Goal: Task Accomplishment & Management: Manage account settings

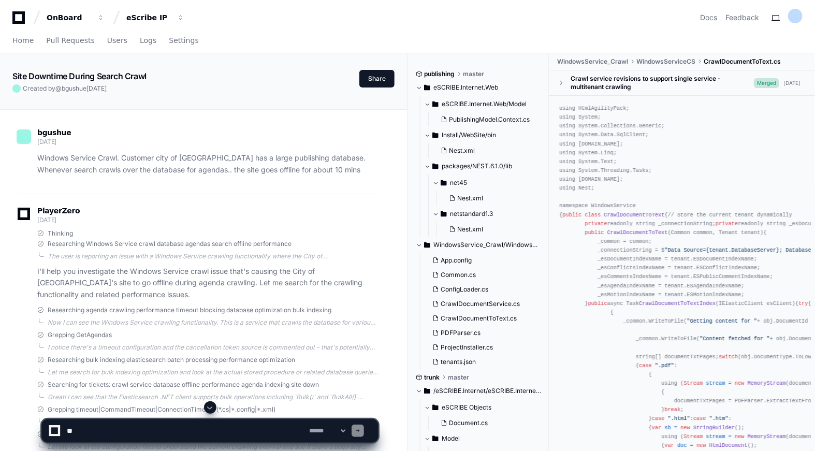
click at [97, 273] on p "I'll help you investigate the Windows Service crawl issue that's causing the Ci…" at bounding box center [207, 283] width 341 height 35
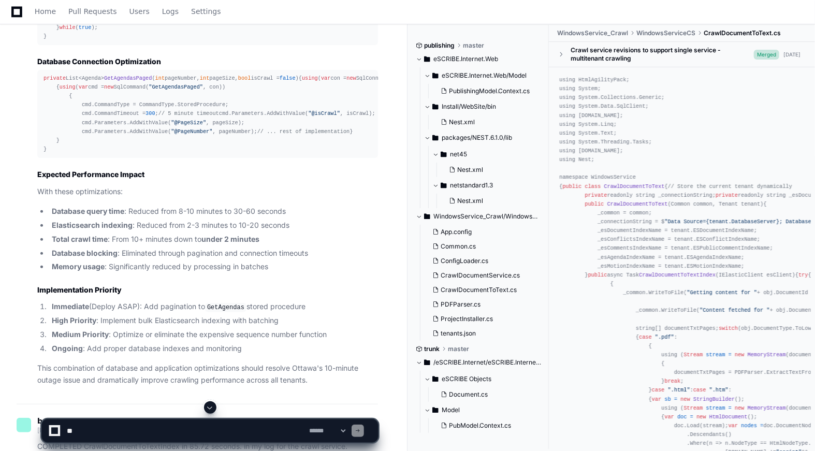
scroll to position [12300, 0]
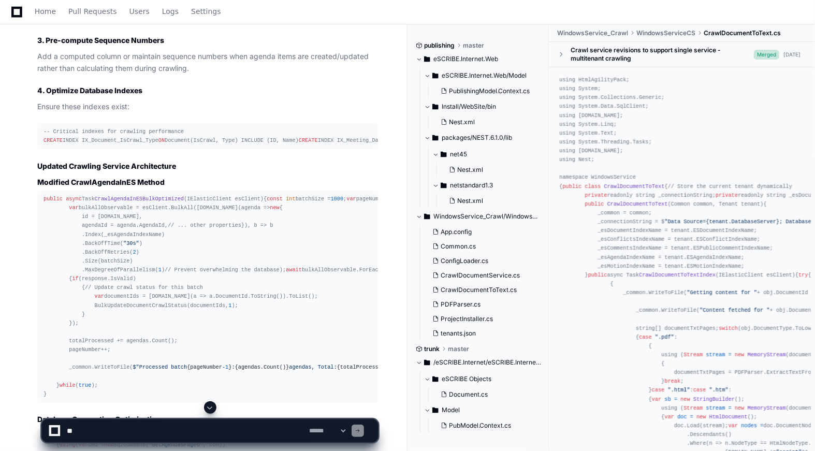
scroll to position [11928, 0]
click at [202, 8] on span "Settings" at bounding box center [206, 11] width 30 height 6
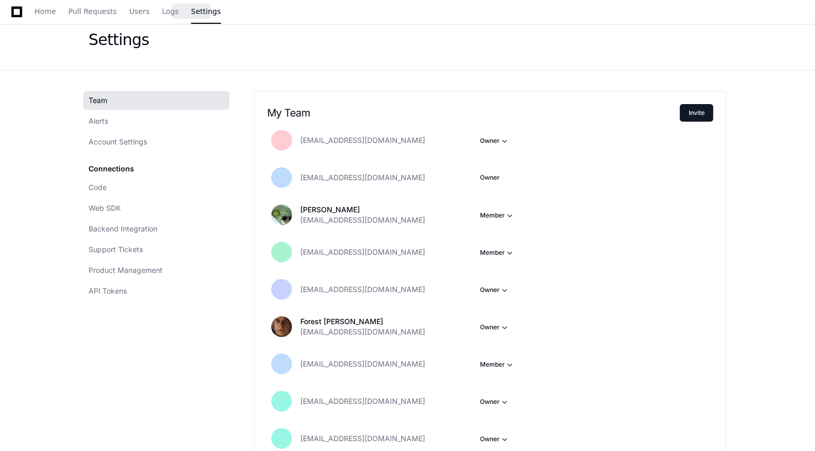
scroll to position [29, 0]
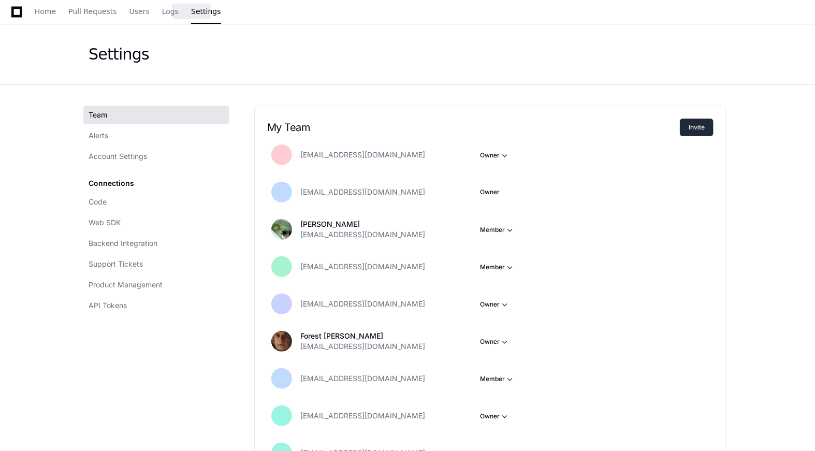
click at [690, 125] on button "Invite" at bounding box center [697, 128] width 34 height 18
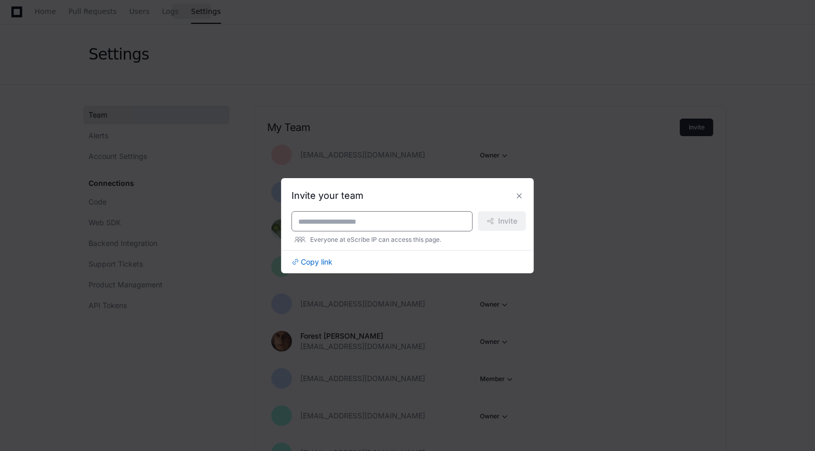
click at [371, 225] on input at bounding box center [382, 221] width 168 height 10
click at [186, 364] on div at bounding box center [407, 225] width 815 height 451
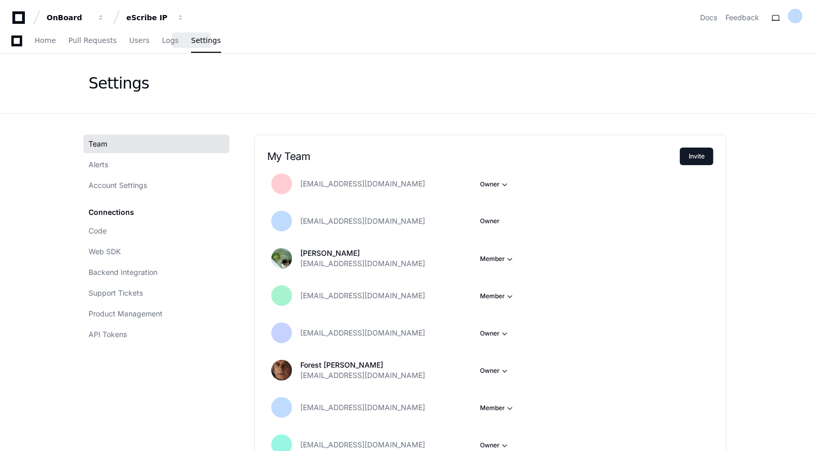
scroll to position [29, 0]
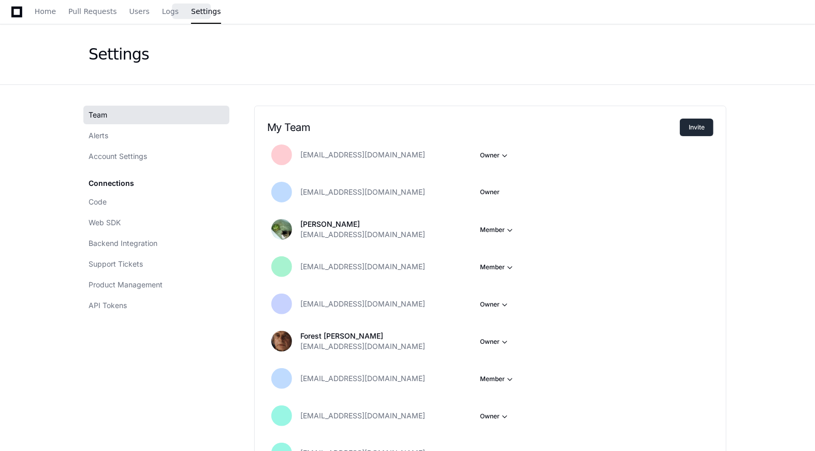
click at [704, 126] on button "Invite" at bounding box center [697, 128] width 34 height 18
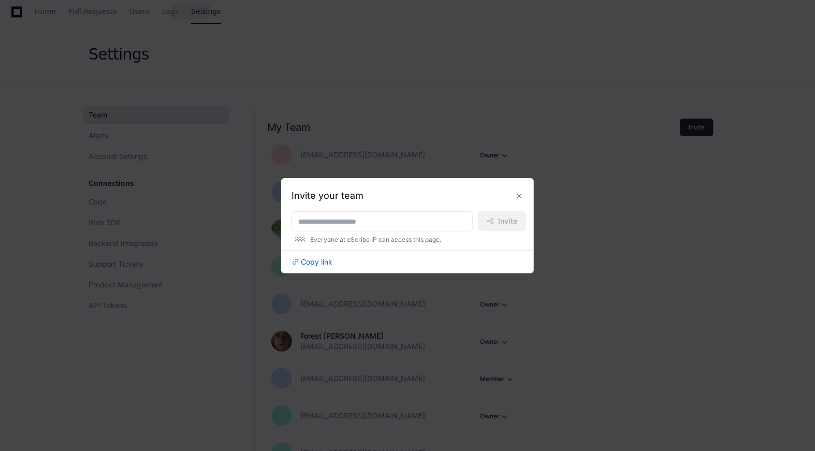
scroll to position [0, 0]
click at [375, 225] on input at bounding box center [382, 221] width 168 height 10
paste input "**********"
type input "**********"
click at [492, 221] on span at bounding box center [490, 220] width 7 height 7
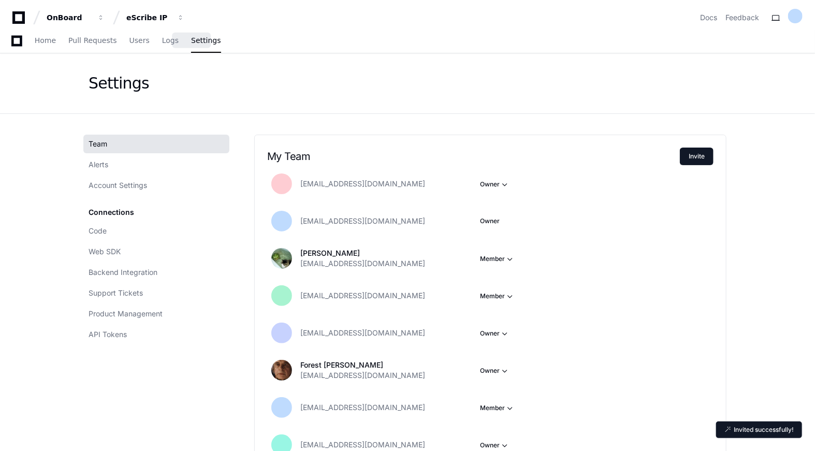
scroll to position [29, 0]
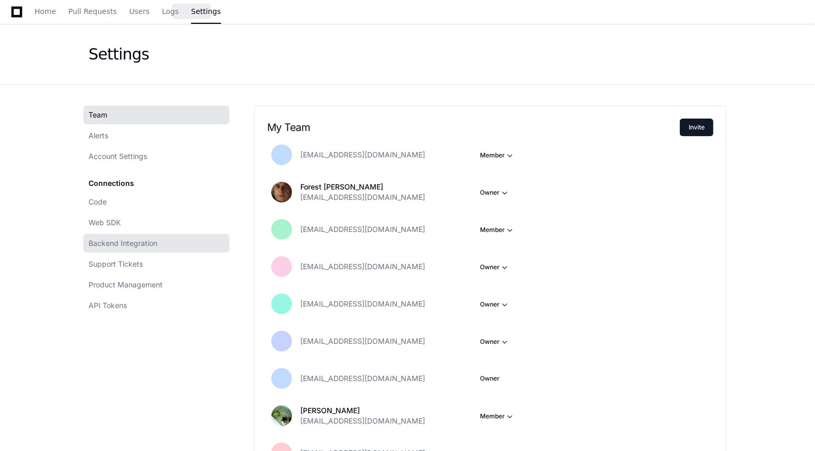
drag, startPoint x: 178, startPoint y: 364, endPoint x: 201, endPoint y: 234, distance: 131.9
click at [179, 362] on div "Team Alerts Account Settings Connections Code Web SDK Backend Integration Suppo…" at bounding box center [159, 403] width 141 height 595
click at [11, 15] on icon at bounding box center [16, 12] width 11 height 12
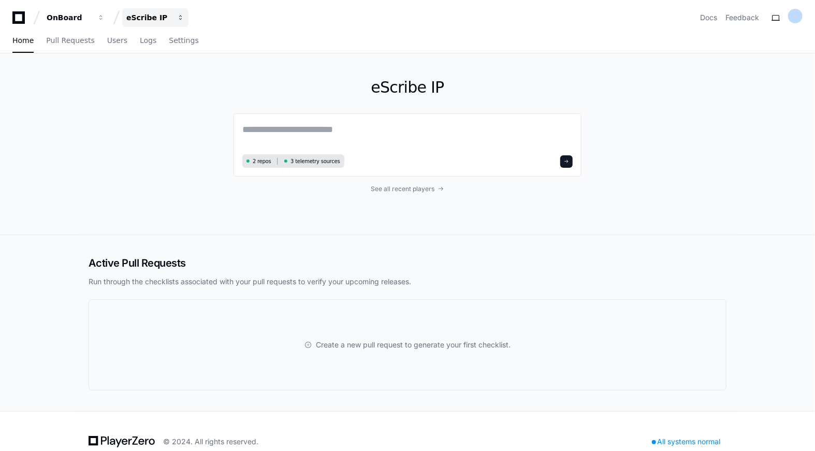
click at [91, 21] on div "eScribe IP" at bounding box center [69, 17] width 45 height 10
click at [155, 118] on span "eScribe v5" at bounding box center [164, 117] width 42 height 12
click at [169, 43] on span "Settings" at bounding box center [184, 40] width 30 height 6
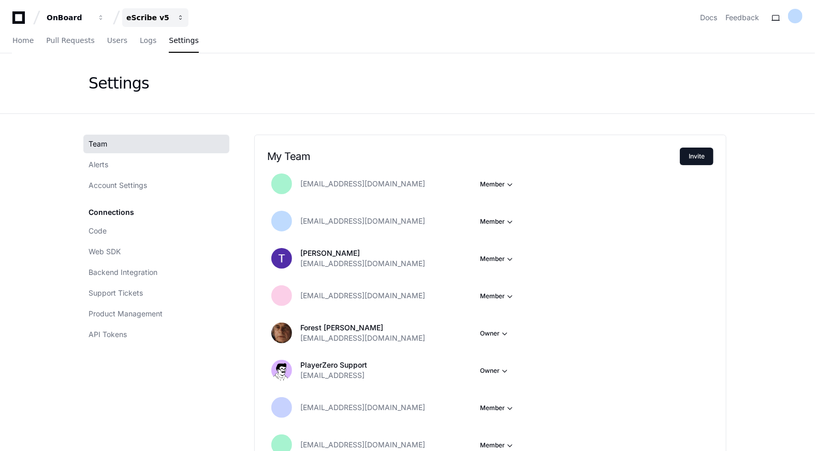
click at [91, 17] on div "eScribe v5" at bounding box center [69, 17] width 45 height 10
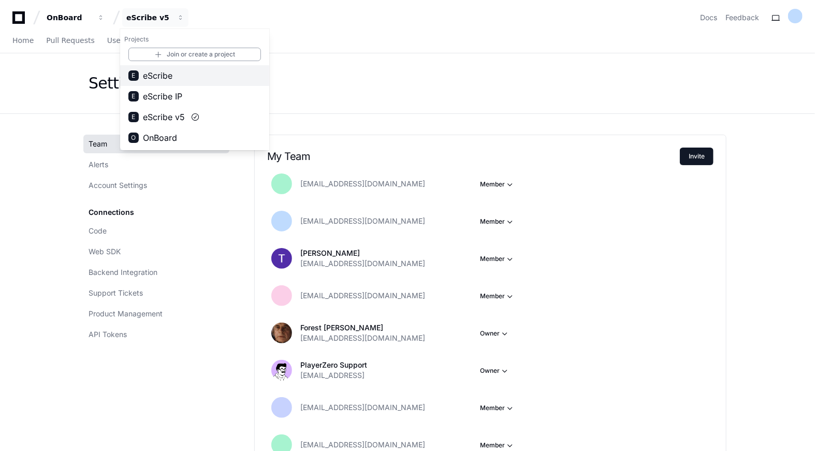
click at [164, 75] on span "eScribe" at bounding box center [158, 75] width 30 height 12
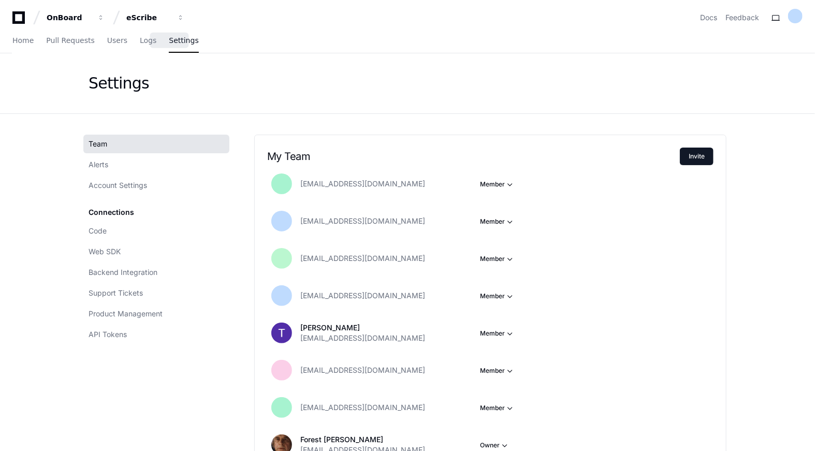
click at [169, 40] on span "Settings" at bounding box center [184, 40] width 30 height 6
click at [171, 41] on span "Settings" at bounding box center [184, 40] width 30 height 6
click at [91, 14] on div "eScribe" at bounding box center [69, 17] width 45 height 10
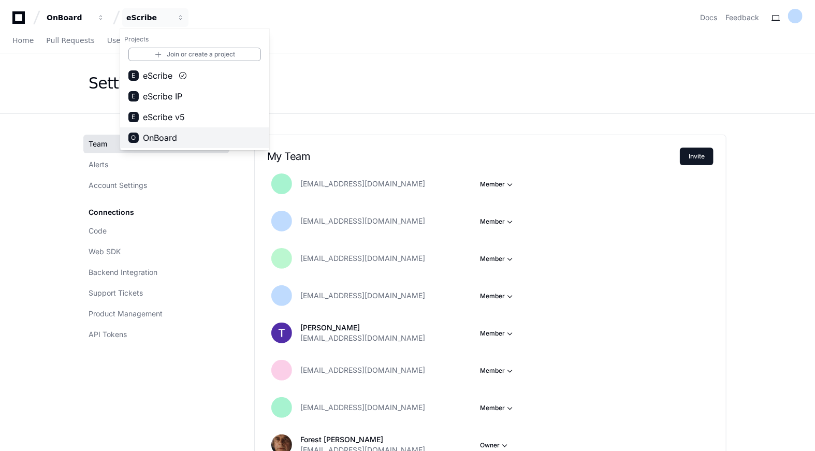
click at [153, 135] on span "OnBoard" at bounding box center [160, 137] width 34 height 12
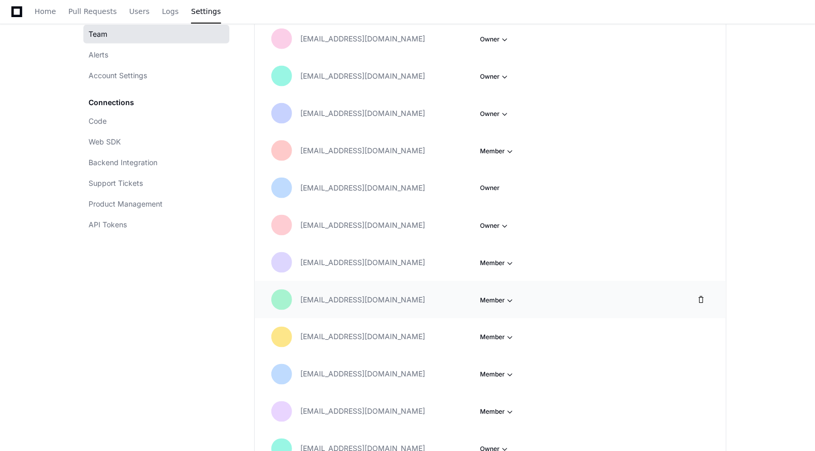
scroll to position [218, 0]
